Goal: Task Accomplishment & Management: Manage account settings

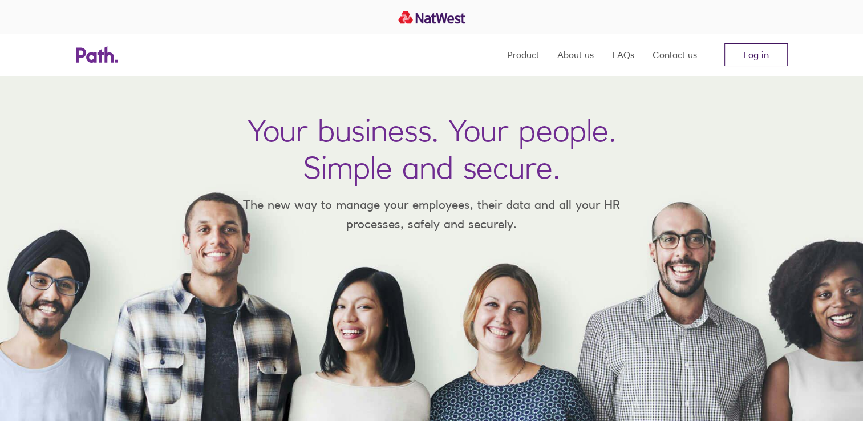
click at [767, 56] on link "Log in" at bounding box center [755, 54] width 63 height 23
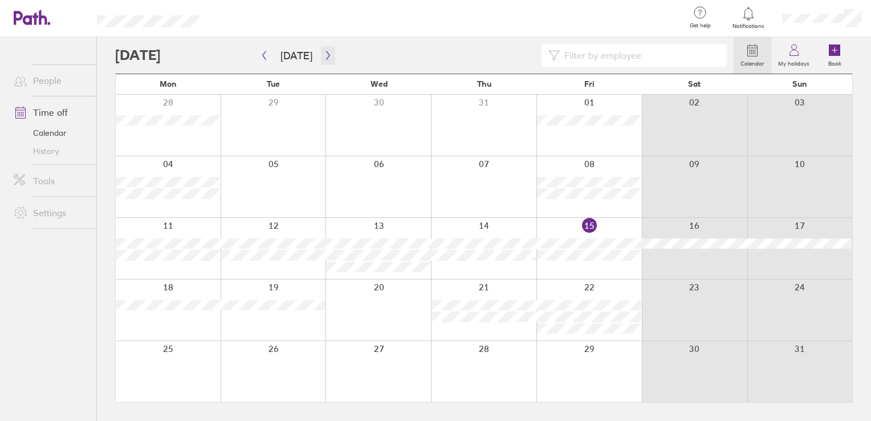
click at [324, 56] on icon "button" at bounding box center [328, 55] width 9 height 9
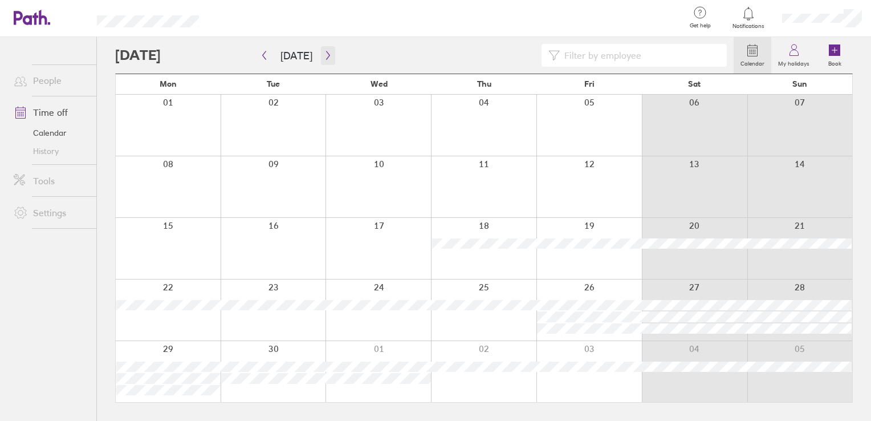
click at [324, 52] on icon "button" at bounding box center [328, 55] width 9 height 9
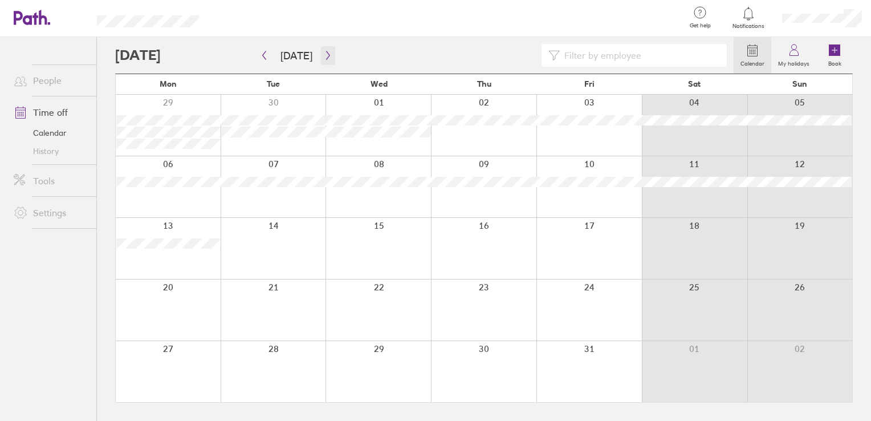
click at [328, 55] on icon "button" at bounding box center [328, 55] width 9 height 9
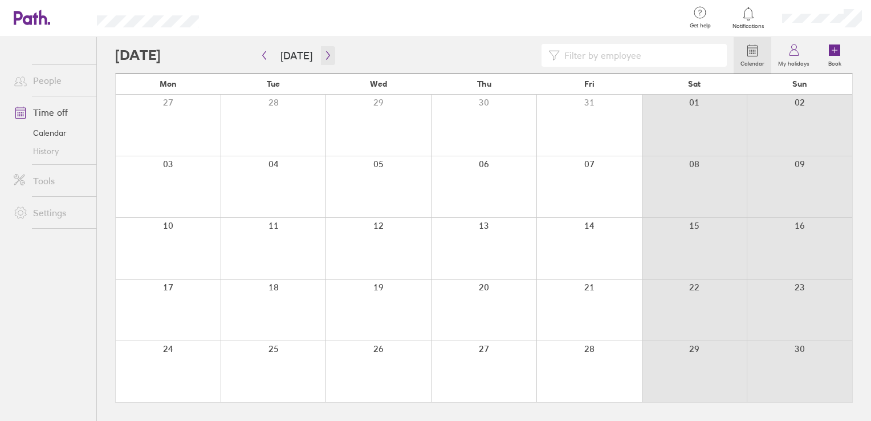
click at [328, 54] on icon "button" at bounding box center [328, 55] width 9 height 9
click at [802, 58] on label "My holidays" at bounding box center [794, 62] width 45 height 10
